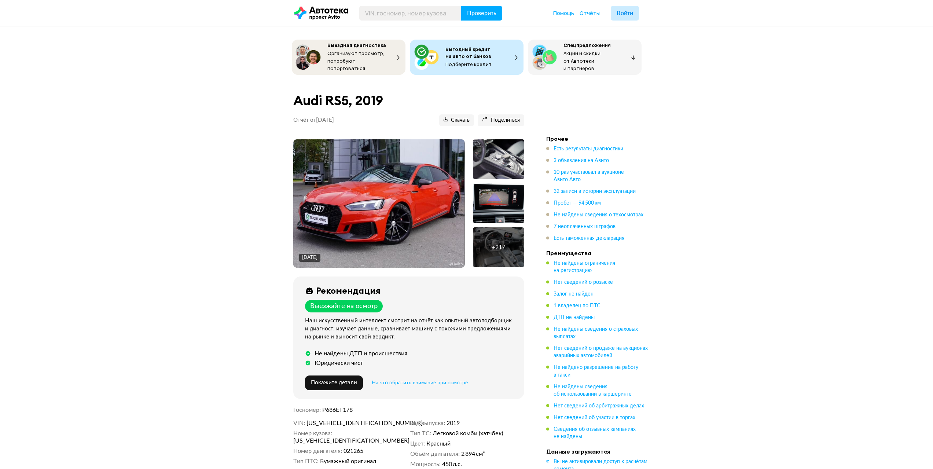
click at [374, 178] on img at bounding box center [378, 203] width 171 height 128
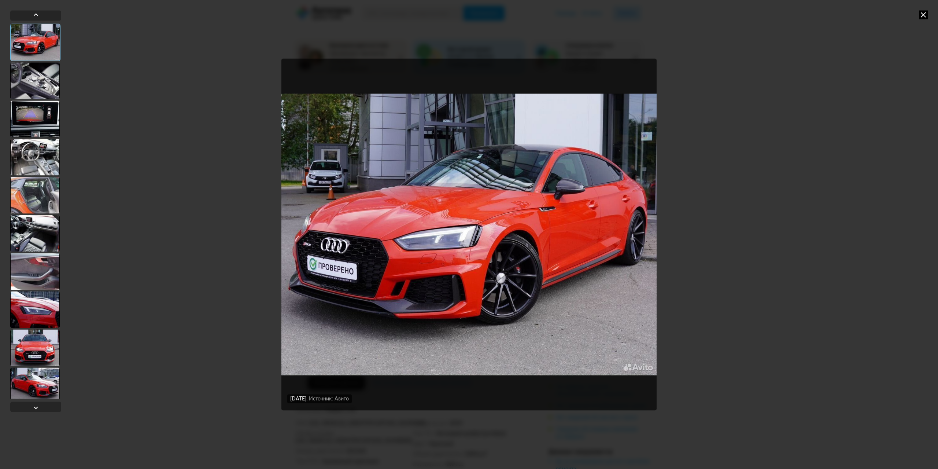
click at [41, 78] on div at bounding box center [34, 80] width 49 height 37
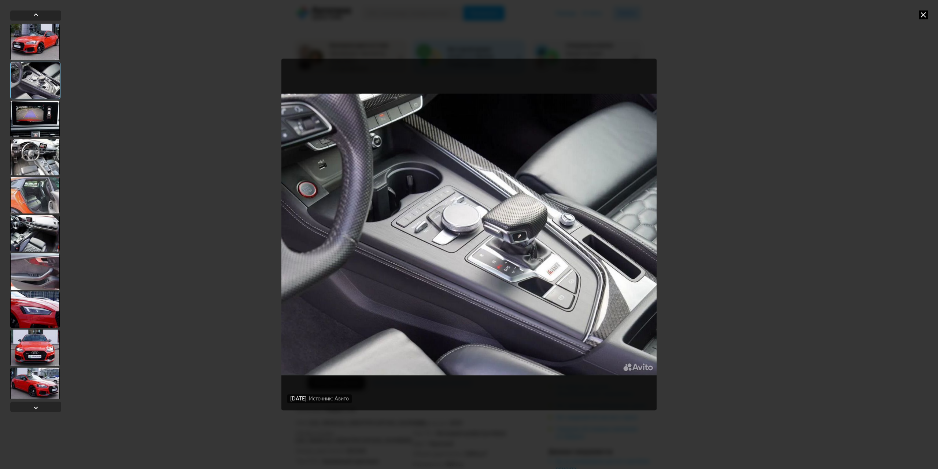
click at [37, 146] on div at bounding box center [34, 157] width 49 height 37
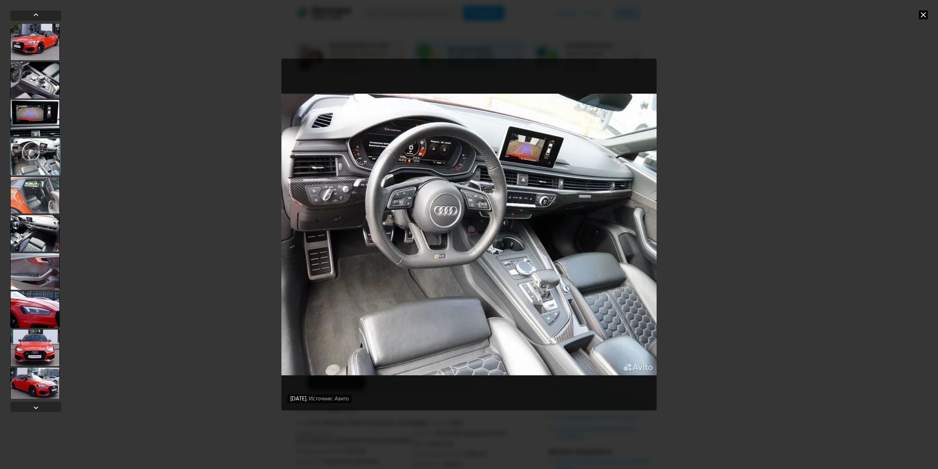
click at [37, 174] on div at bounding box center [35, 156] width 50 height 37
click at [37, 217] on div at bounding box center [34, 233] width 49 height 37
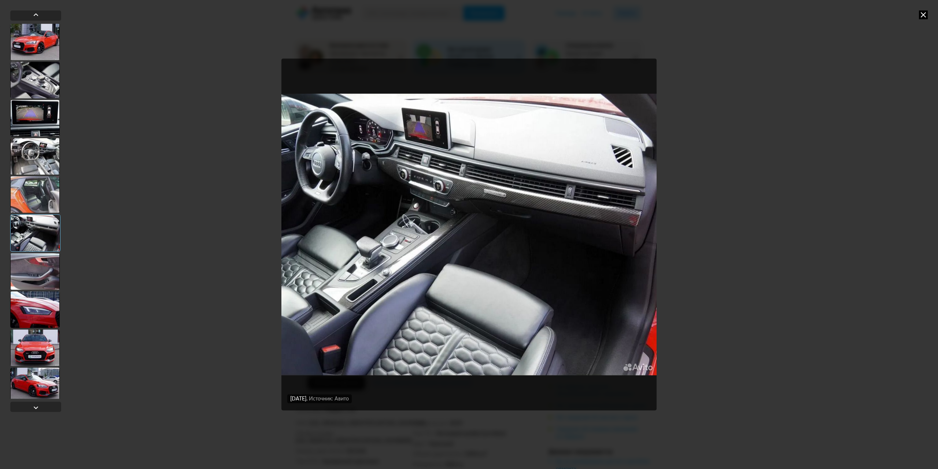
click at [38, 353] on div at bounding box center [34, 347] width 49 height 37
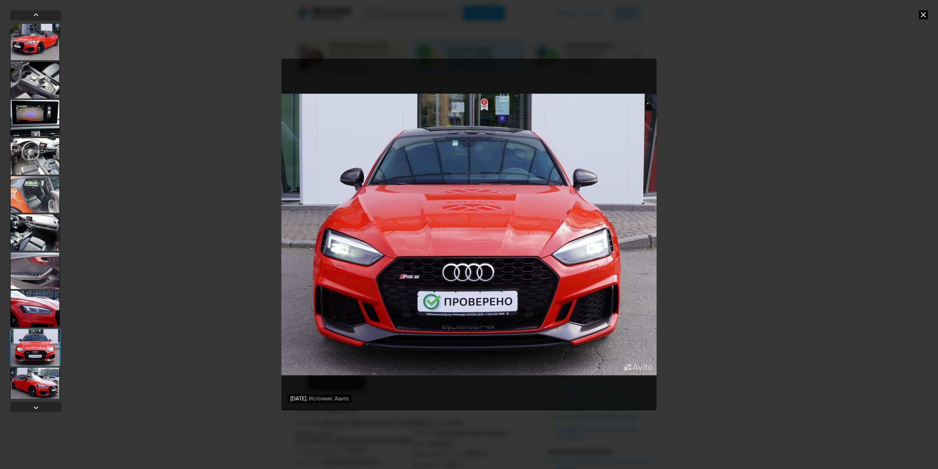
click at [39, 384] on div at bounding box center [34, 385] width 49 height 37
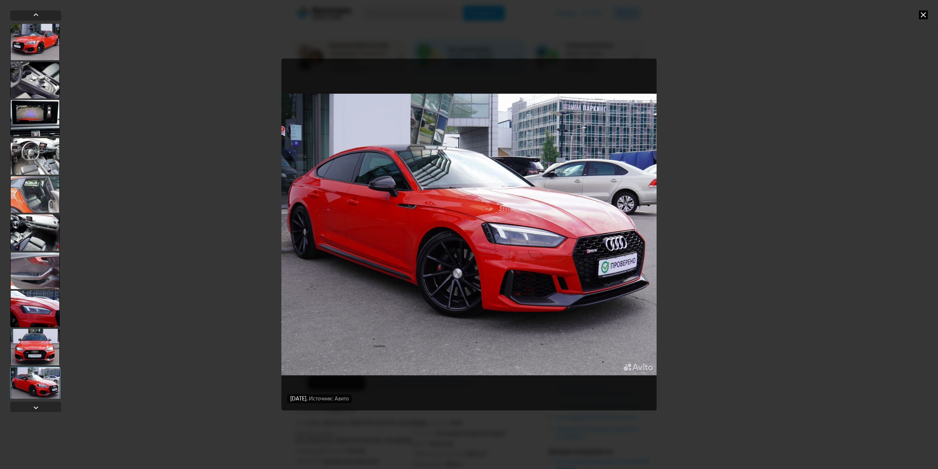
click at [920, 13] on icon at bounding box center [923, 14] width 9 height 9
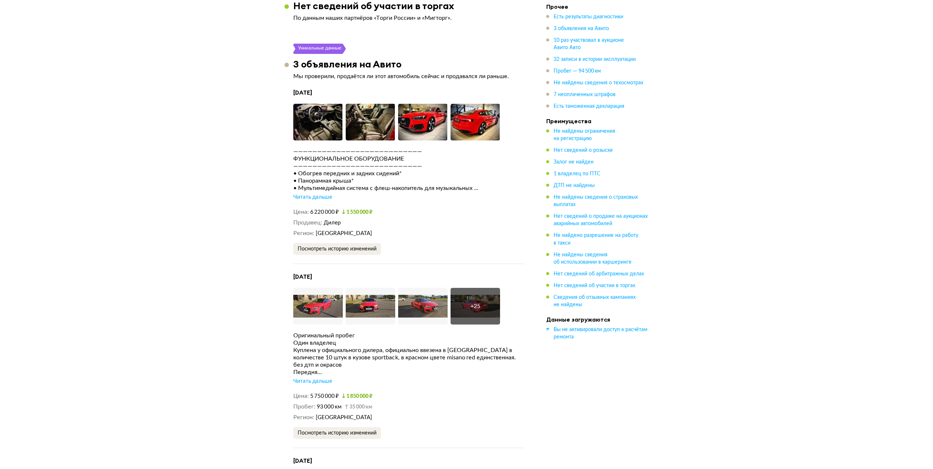
scroll to position [1356, 0]
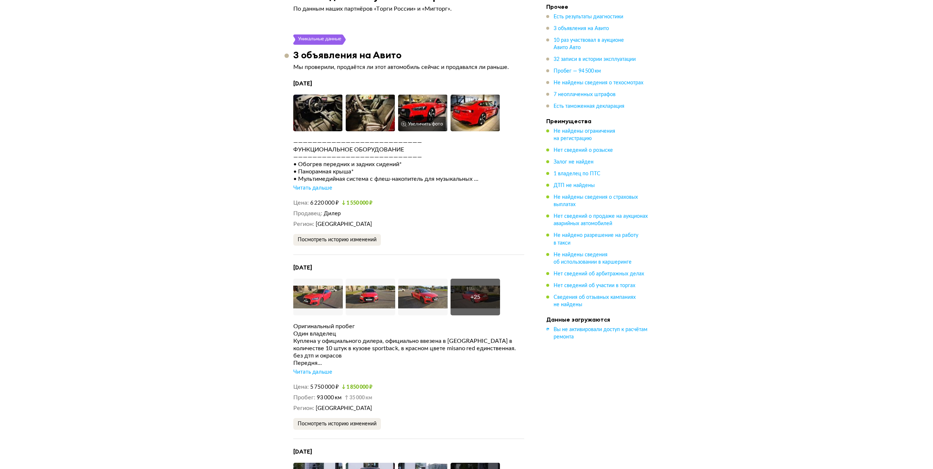
click at [420, 111] on img at bounding box center [422, 113] width 49 height 37
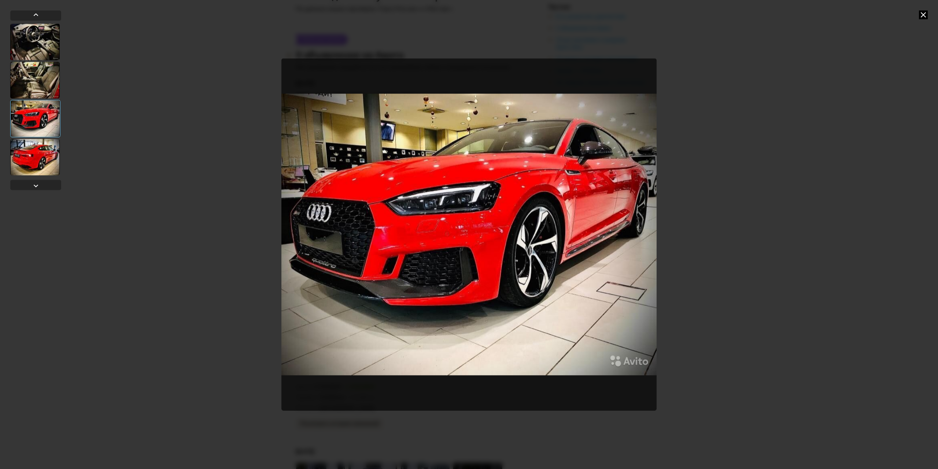
click at [40, 156] on div at bounding box center [34, 157] width 49 height 37
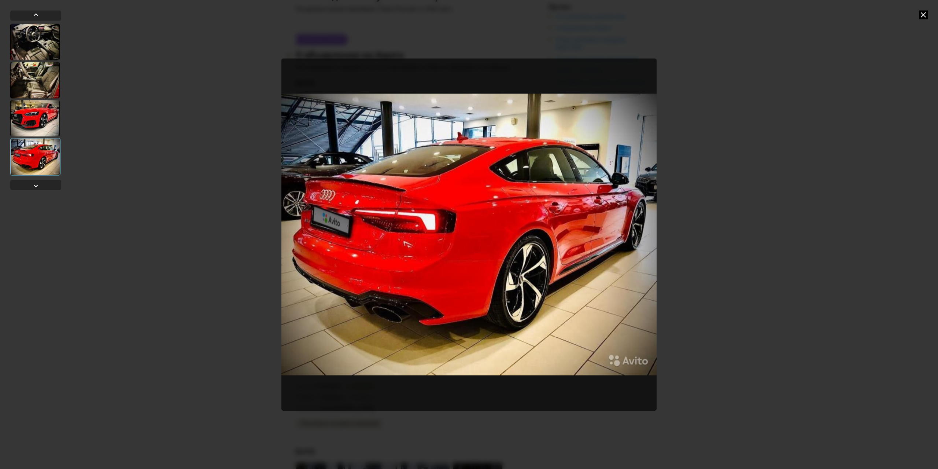
click at [42, 113] on div at bounding box center [34, 118] width 49 height 37
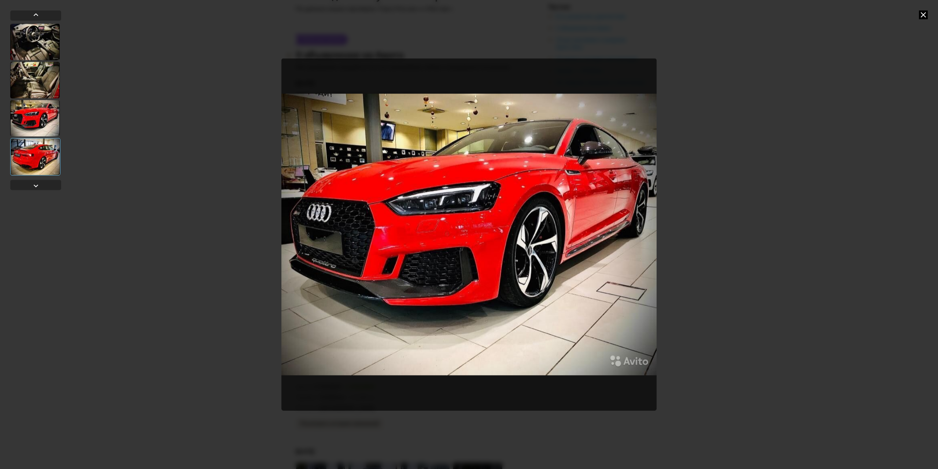
click at [44, 77] on div at bounding box center [34, 80] width 49 height 37
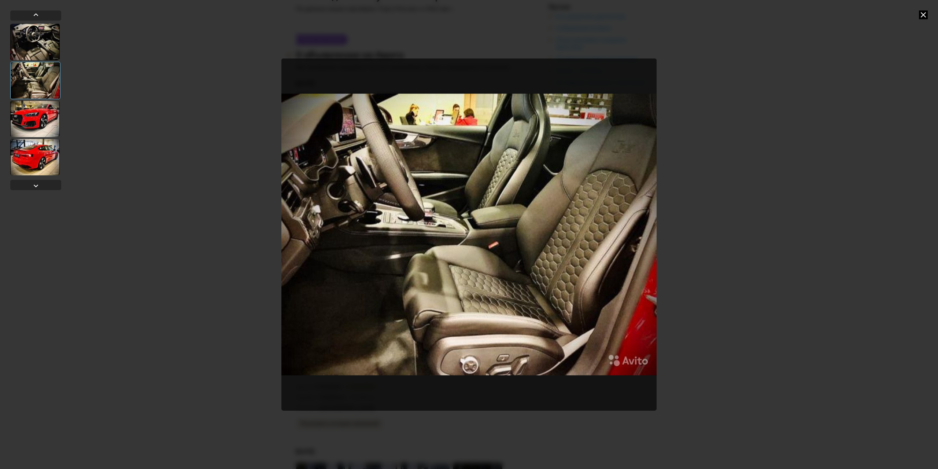
click at [34, 43] on div at bounding box center [34, 41] width 49 height 37
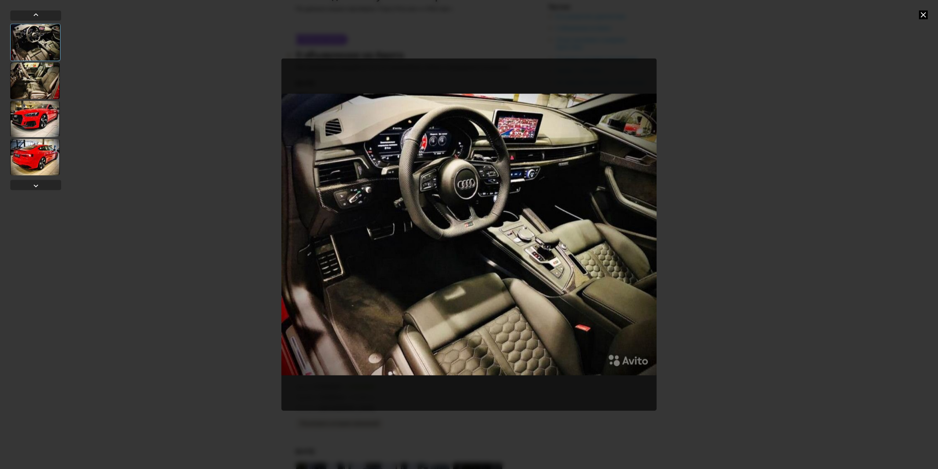
click at [927, 13] on icon at bounding box center [923, 14] width 9 height 9
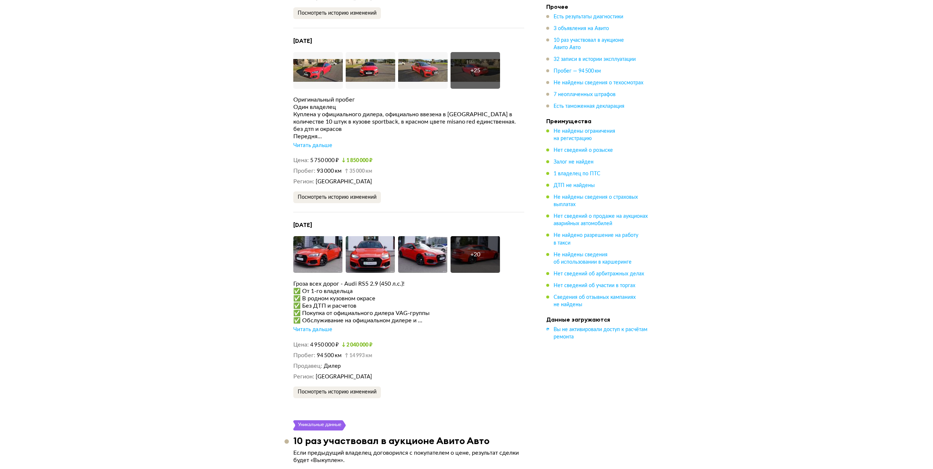
scroll to position [1576, 0]
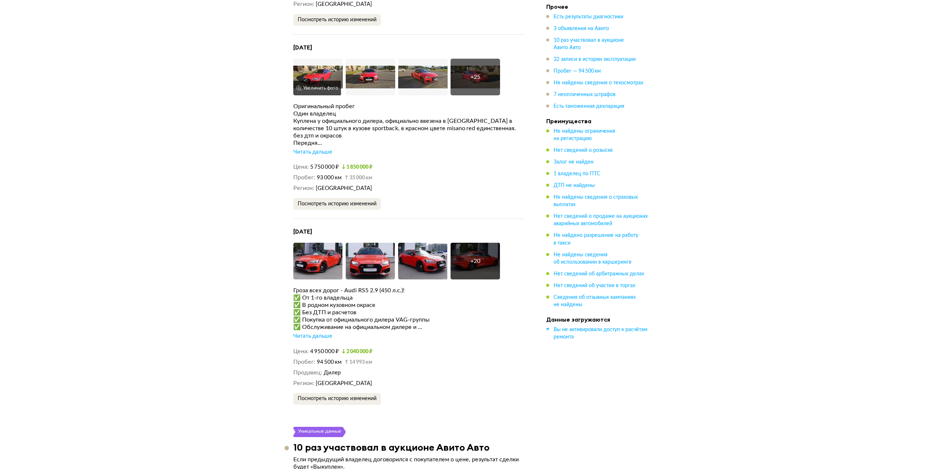
click at [317, 76] on img at bounding box center [317, 77] width 49 height 37
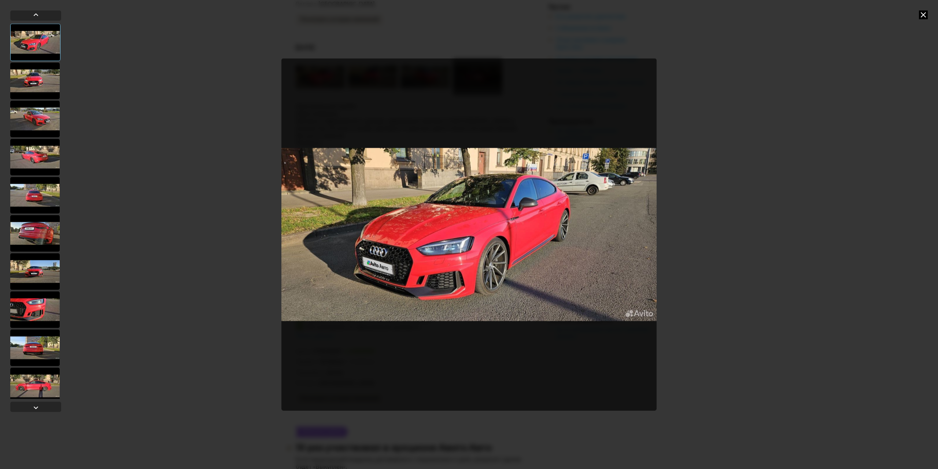
click at [924, 13] on icon at bounding box center [923, 14] width 9 height 9
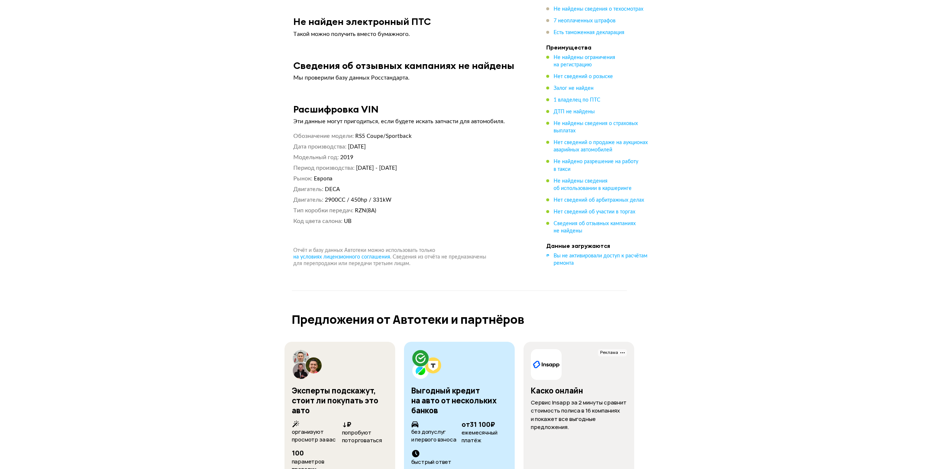
scroll to position [4947, 0]
